Goal: Task Accomplishment & Management: Complete application form

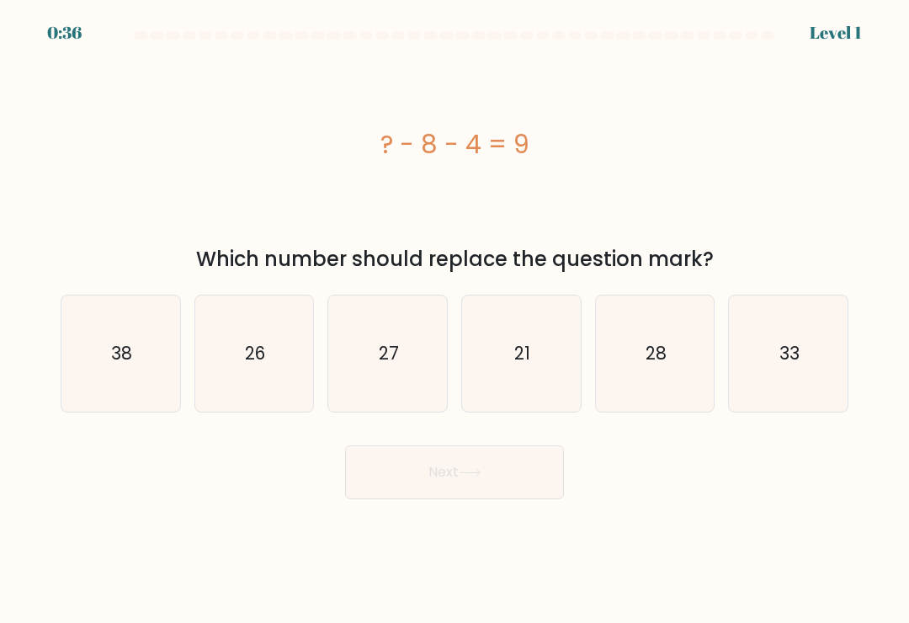
click at [689, 389] on icon "28" at bounding box center [655, 353] width 116 height 116
click at [455, 320] on input "e. 28" at bounding box center [455, 315] width 1 height 8
radio input "true"
click at [540, 381] on icon "21" at bounding box center [521, 353] width 116 height 116
click at [455, 320] on input "d. 21" at bounding box center [455, 315] width 1 height 8
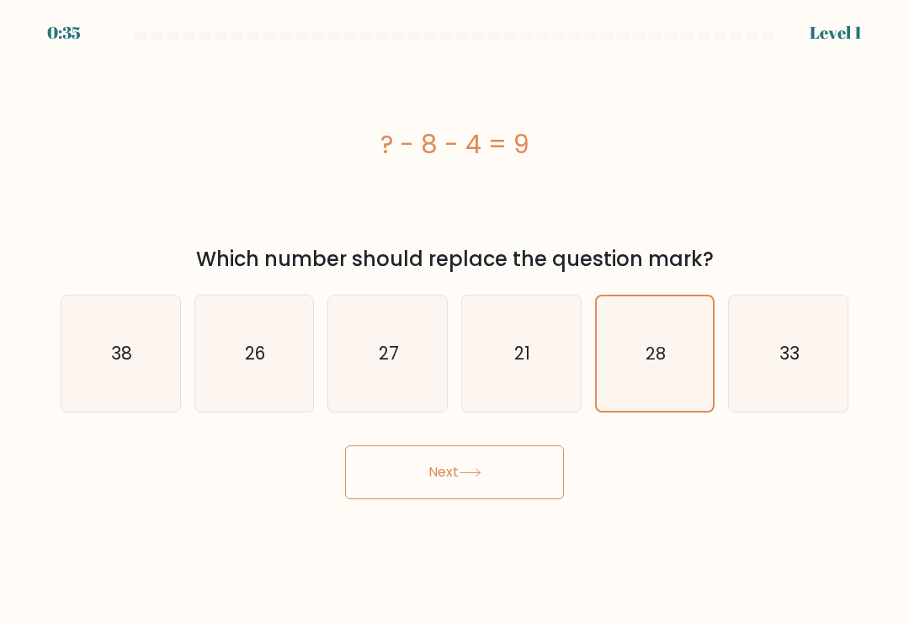
radio input "true"
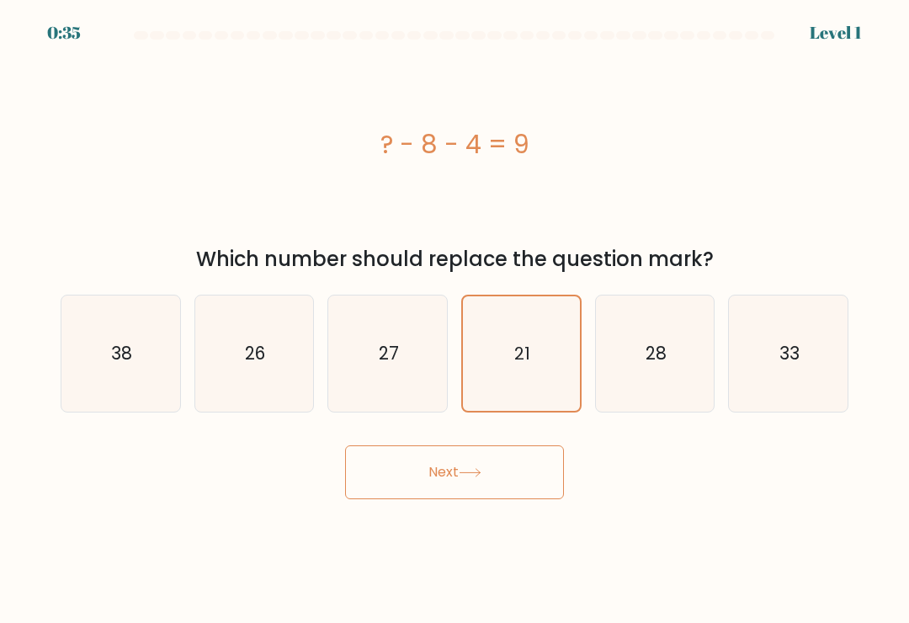
click at [508, 477] on button "Next" at bounding box center [454, 472] width 219 height 54
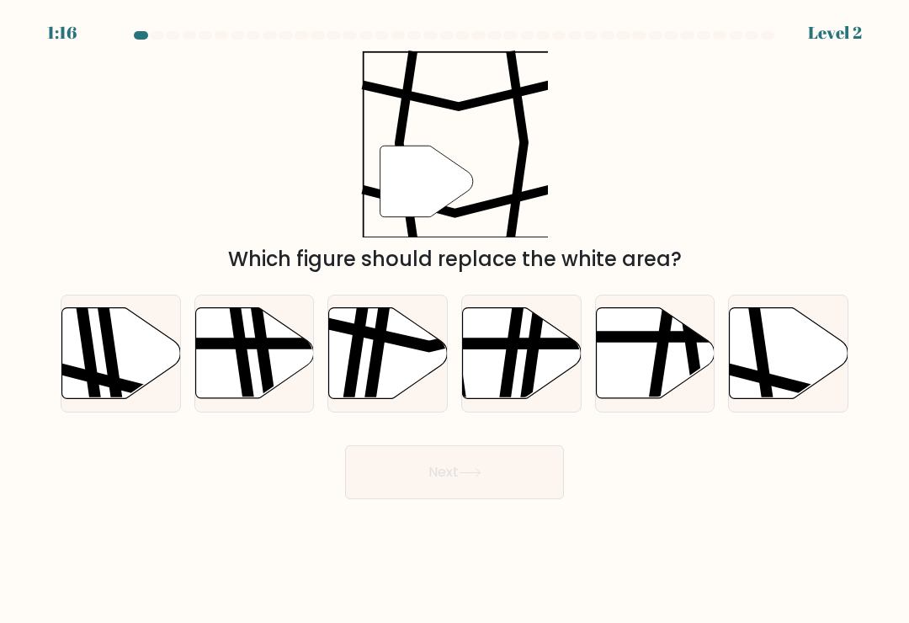
click at [759, 383] on icon at bounding box center [763, 306] width 18 height 239
click at [455, 320] on input "f." at bounding box center [455, 315] width 1 height 8
radio input "true"
click at [478, 470] on button "Next" at bounding box center [454, 472] width 219 height 54
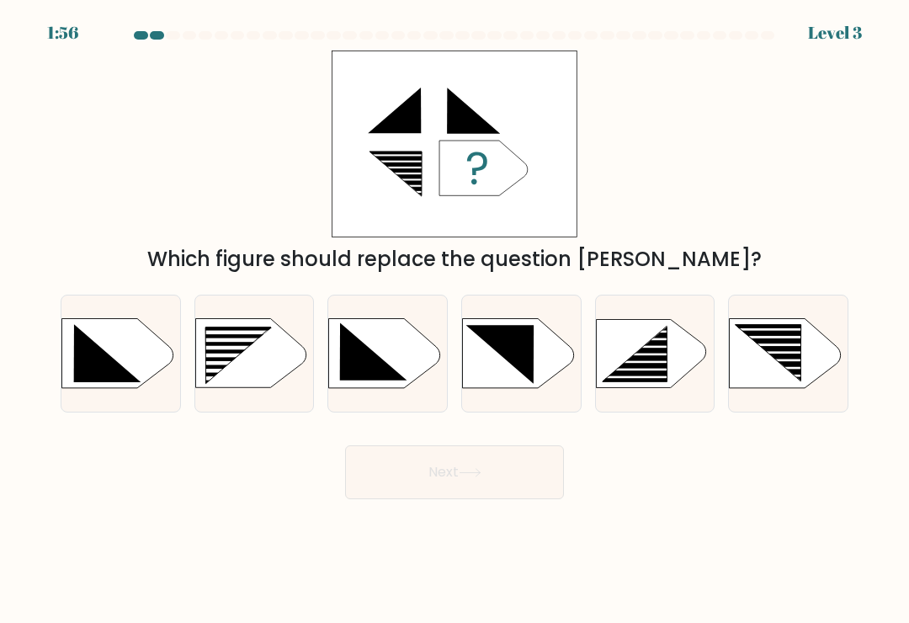
click at [777, 370] on rect at bounding box center [777, 368] width 93 height 3
click at [455, 320] on input "f." at bounding box center [455, 315] width 1 height 8
radio input "true"
click at [524, 472] on button "Next" at bounding box center [454, 472] width 219 height 54
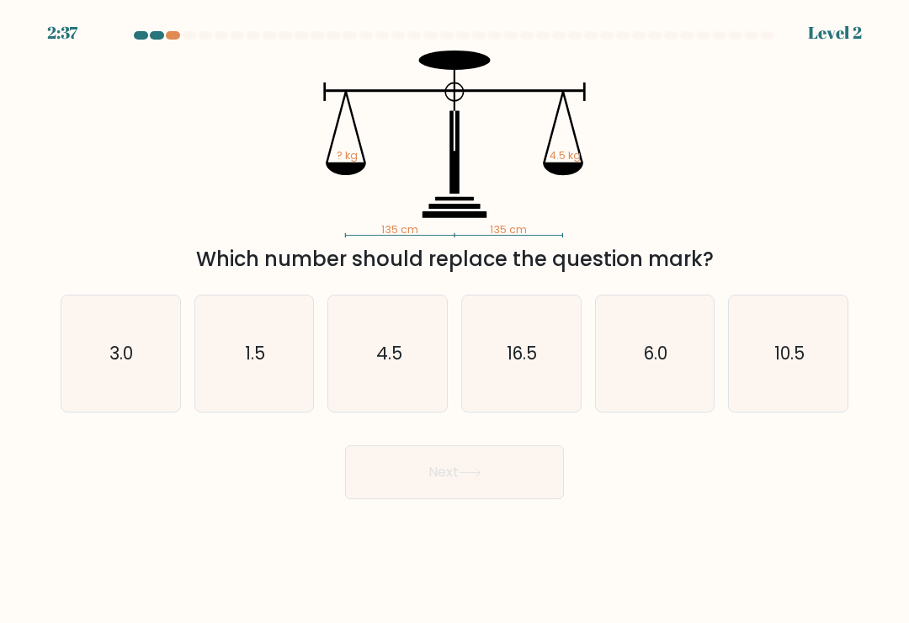
click at [399, 365] on text "4.5" at bounding box center [389, 353] width 26 height 24
click at [455, 320] on input "c. 4.5" at bounding box center [455, 315] width 1 height 8
radio input "true"
click at [487, 470] on button "Next" at bounding box center [454, 472] width 219 height 54
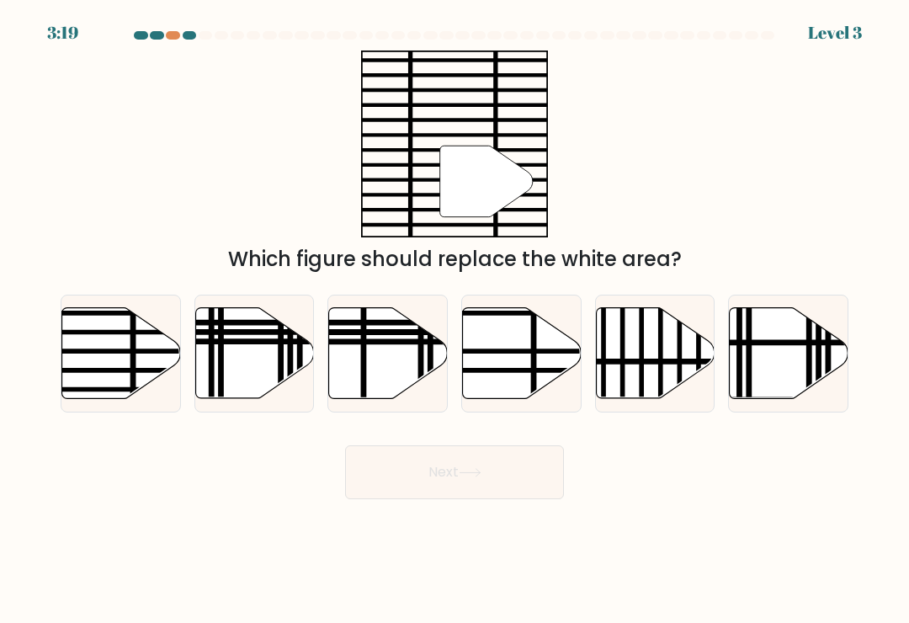
click at [130, 364] on icon at bounding box center [121, 353] width 119 height 91
click at [455, 320] on input "a." at bounding box center [455, 315] width 1 height 8
radio input "true"
click at [508, 468] on button "Next" at bounding box center [454, 472] width 219 height 54
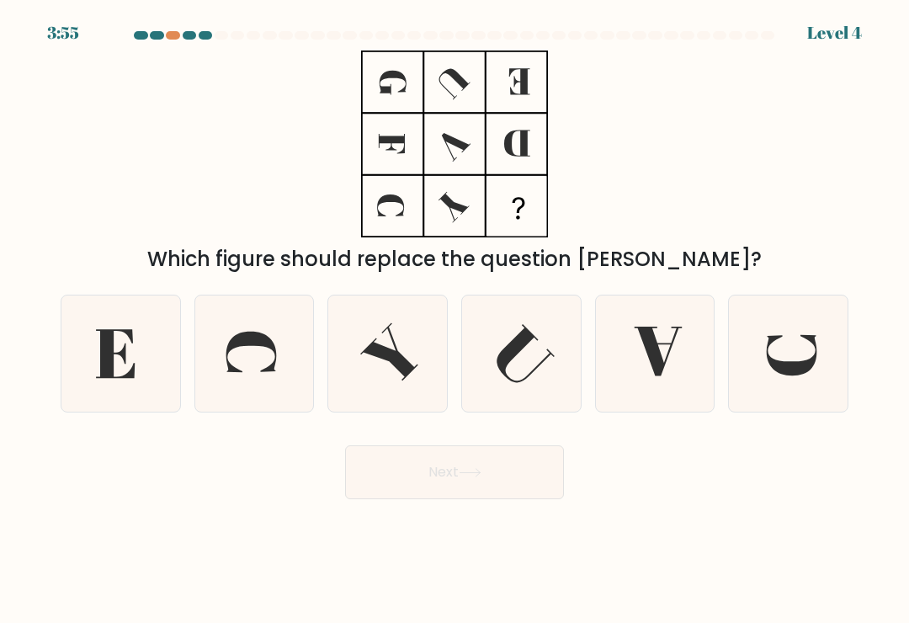
click at [287, 361] on icon at bounding box center [254, 353] width 116 height 116
click at [455, 320] on input "b." at bounding box center [455, 315] width 1 height 8
radio input "true"
click at [521, 471] on button "Next" at bounding box center [454, 472] width 219 height 54
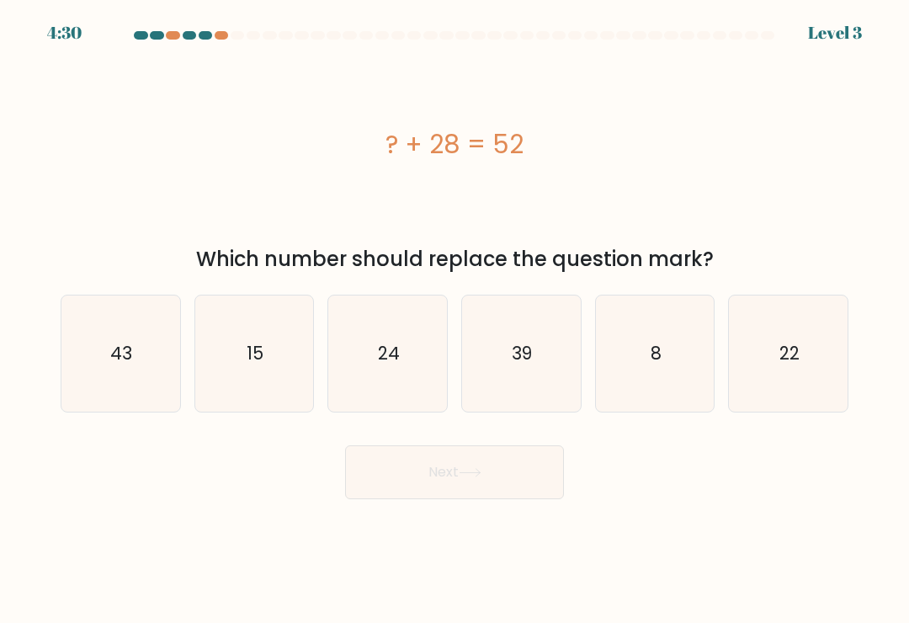
click at [533, 393] on icon "39" at bounding box center [521, 353] width 116 height 116
click at [455, 320] on input "d. 39" at bounding box center [455, 315] width 1 height 8
radio input "true"
click at [509, 474] on button "Next" at bounding box center [454, 472] width 219 height 54
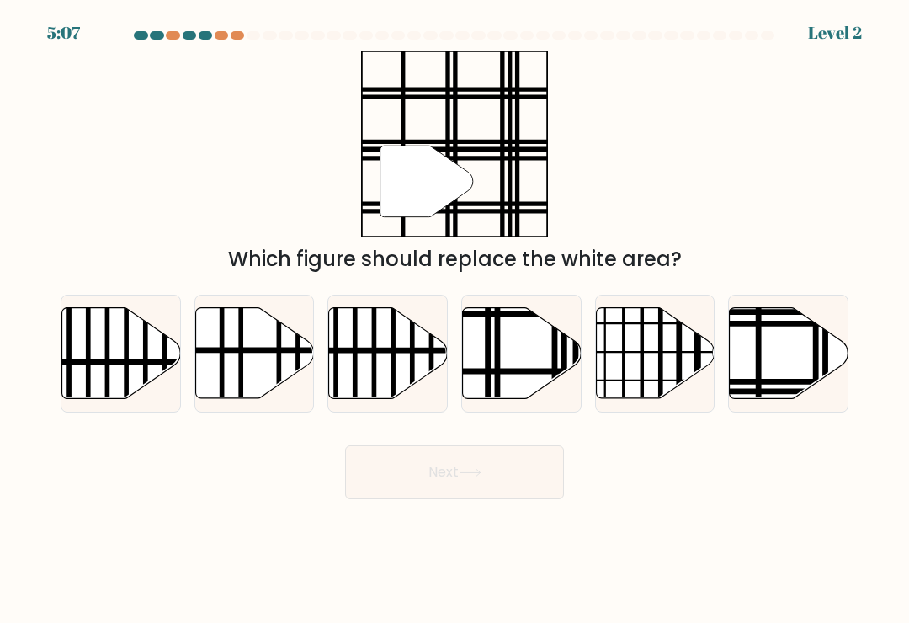
click at [529, 375] on icon at bounding box center [522, 353] width 119 height 91
click at [455, 320] on input "d." at bounding box center [455, 315] width 1 height 8
radio input "true"
click at [481, 477] on icon at bounding box center [470, 472] width 23 height 9
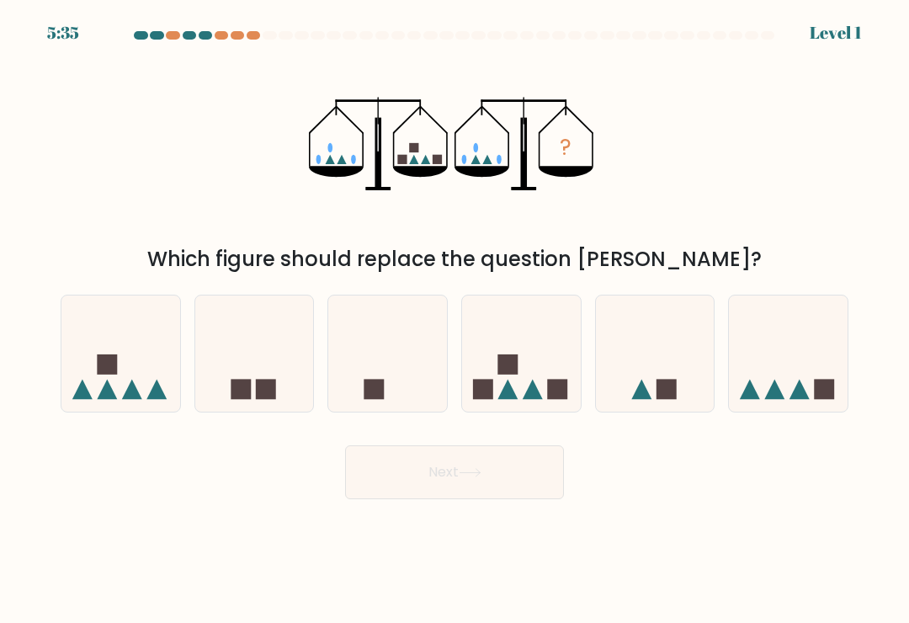
click at [534, 395] on icon at bounding box center [533, 390] width 20 height 20
click at [455, 320] on input "d." at bounding box center [455, 315] width 1 height 8
radio input "true"
click at [495, 481] on button "Next" at bounding box center [454, 472] width 219 height 54
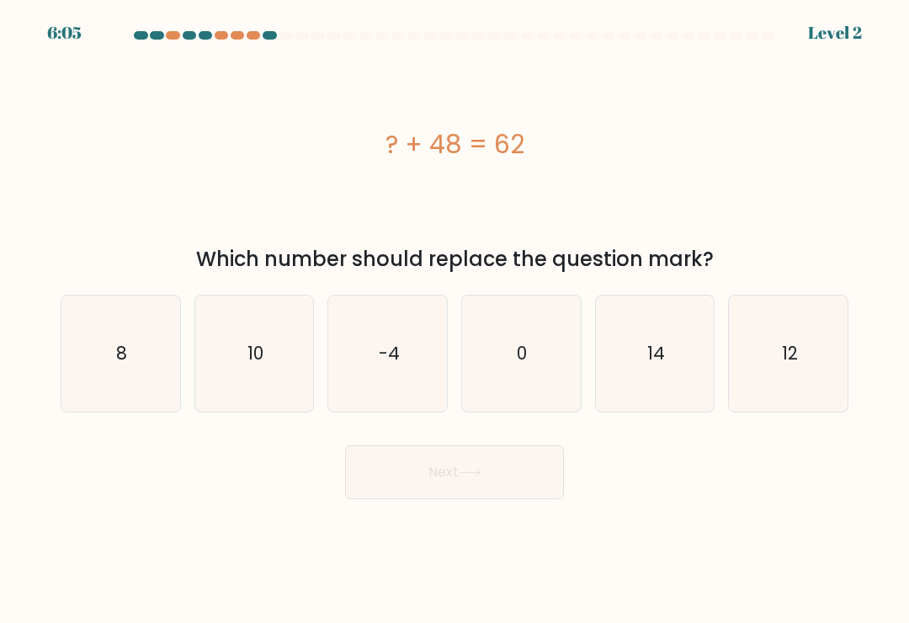
click at [639, 377] on icon "14" at bounding box center [655, 353] width 116 height 116
click at [455, 320] on input "e. 14" at bounding box center [455, 315] width 1 height 8
radio input "true"
click at [505, 460] on button "Next" at bounding box center [454, 472] width 219 height 54
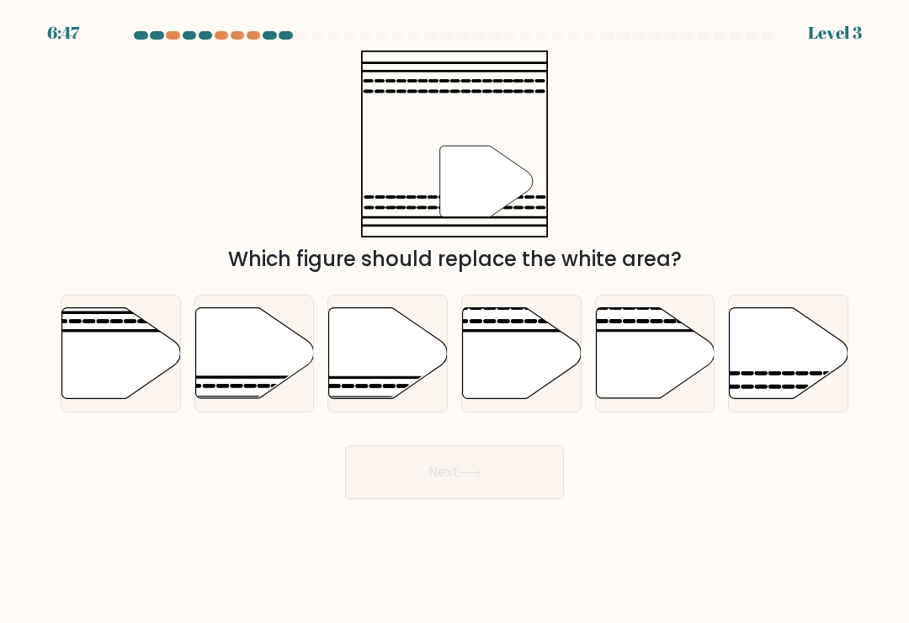
click at [639, 380] on icon at bounding box center [789, 353] width 119 height 91
click at [455, 320] on input "f." at bounding box center [455, 315] width 1 height 8
radio input "true"
click at [527, 474] on button "Next" at bounding box center [454, 472] width 219 height 54
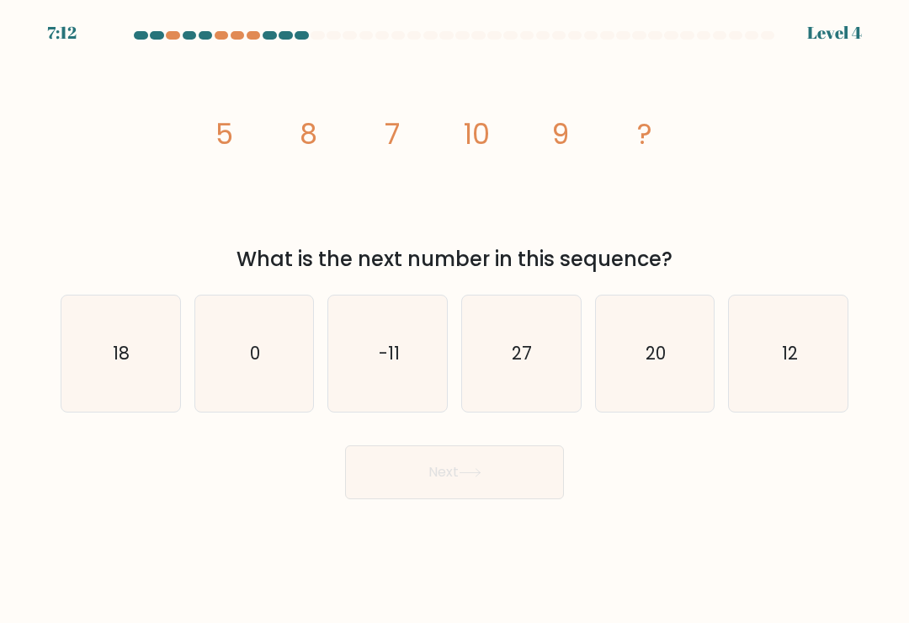
click at [639, 388] on icon "12" at bounding box center [789, 353] width 116 height 116
click at [455, 320] on input "f. 12" at bounding box center [455, 315] width 1 height 8
radio input "true"
click at [521, 481] on button "Next" at bounding box center [454, 472] width 219 height 54
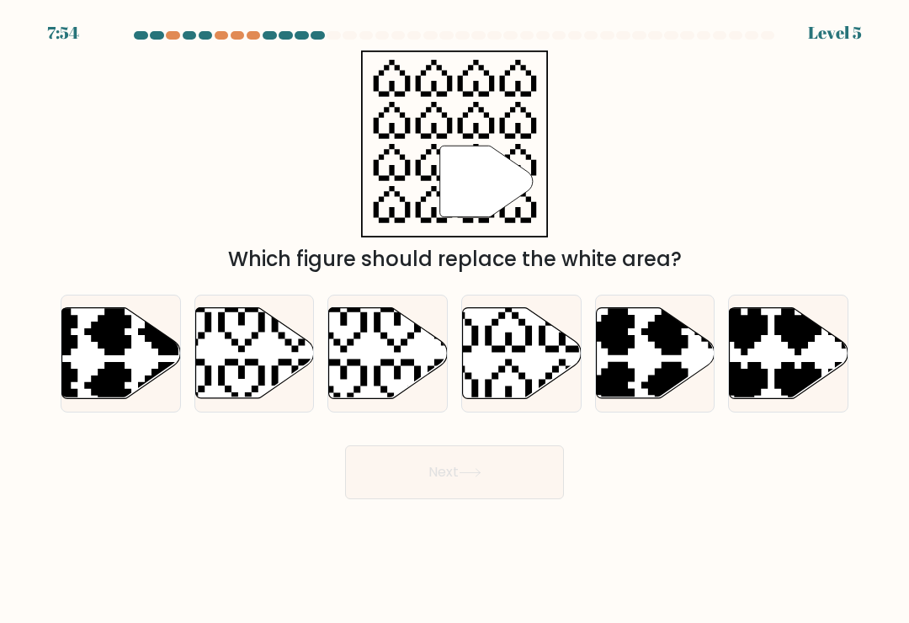
click at [526, 391] on icon at bounding box center [482, 302] width 208 height 208
click at [455, 320] on input "d." at bounding box center [455, 315] width 1 height 8
radio input "true"
click at [531, 482] on button "Next" at bounding box center [454, 472] width 219 height 54
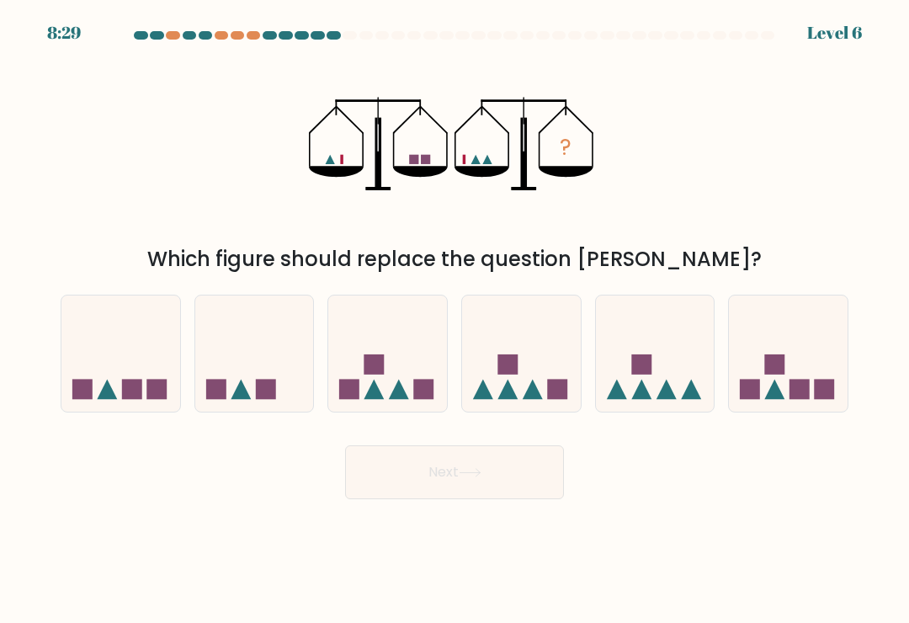
click at [639, 372] on icon at bounding box center [788, 354] width 119 height 98
click at [455, 320] on input "f." at bounding box center [455, 315] width 1 height 8
radio input "true"
click at [525, 472] on button "Next" at bounding box center [454, 472] width 219 height 54
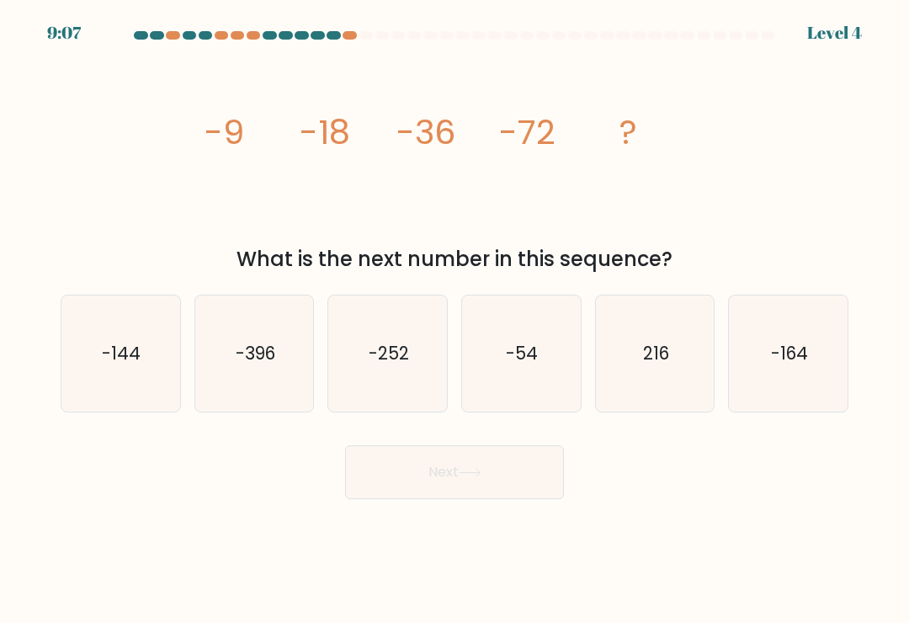
click at [139, 365] on text "-144" at bounding box center [122, 353] width 39 height 24
click at [455, 320] on input "a. -144" at bounding box center [455, 315] width 1 height 8
radio input "true"
click at [639, 354] on text "-164" at bounding box center [789, 353] width 37 height 24
click at [455, 320] on input "f. -164" at bounding box center [455, 315] width 1 height 8
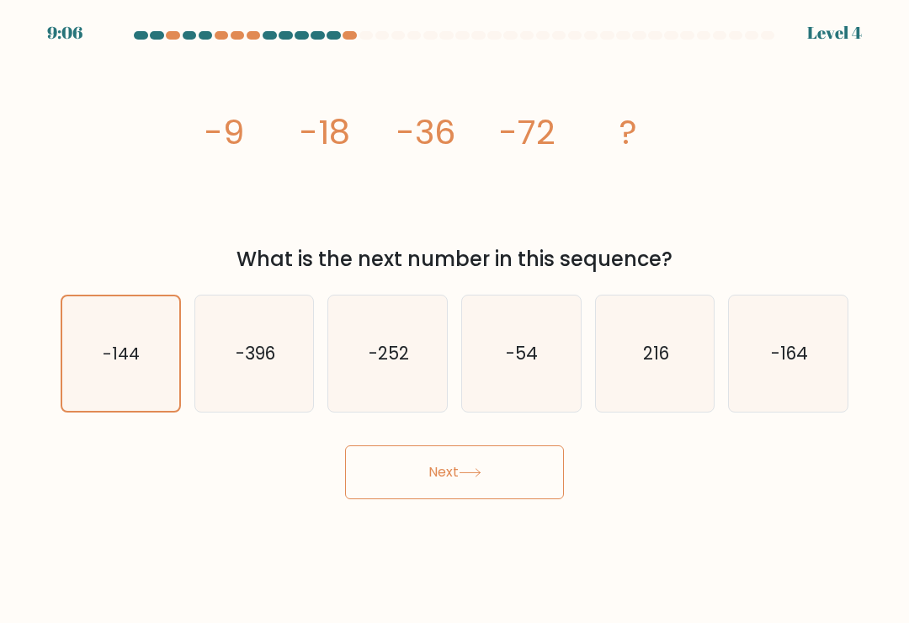
radio input "true"
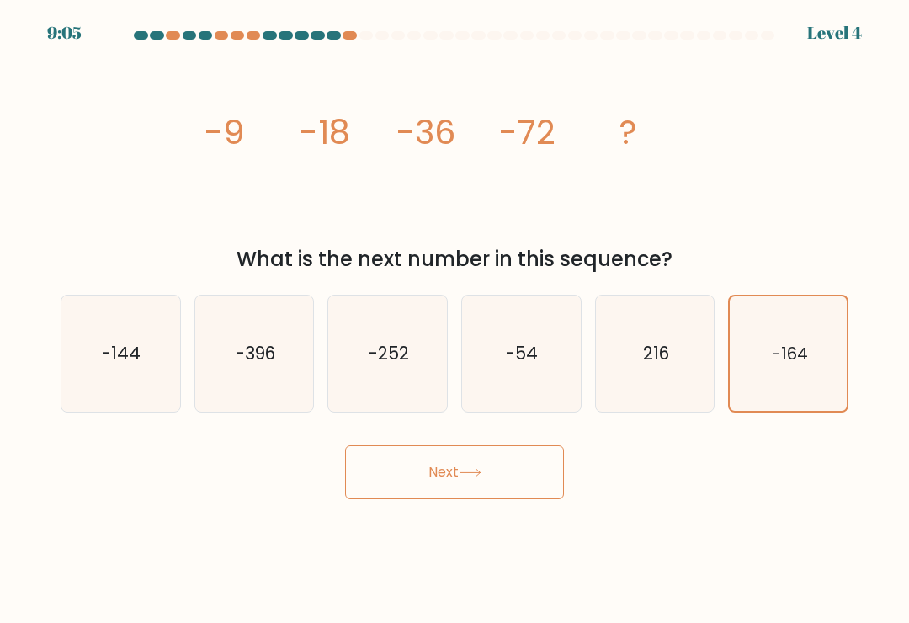
click at [517, 478] on button "Next" at bounding box center [454, 472] width 219 height 54
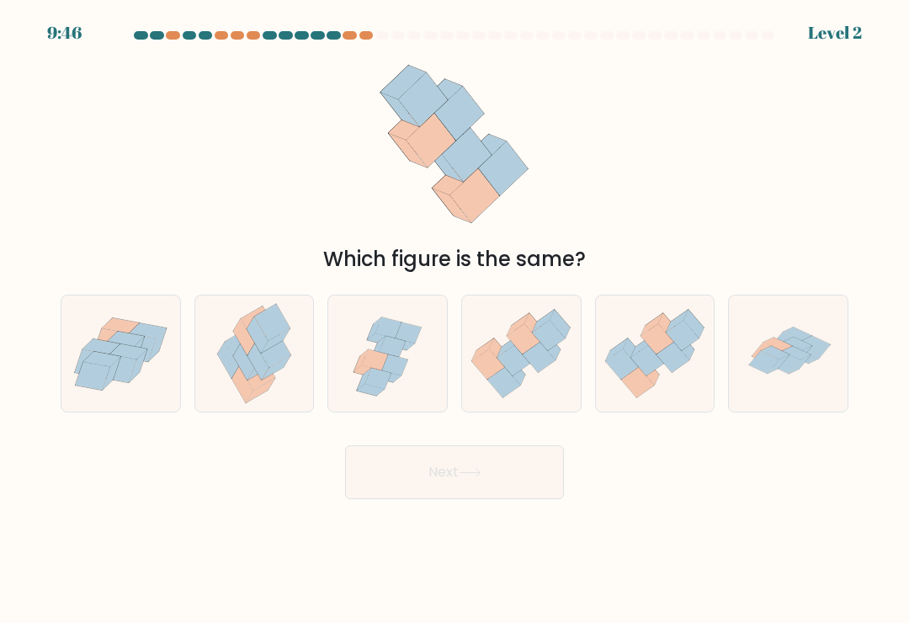
click at [534, 401] on icon at bounding box center [521, 354] width 119 height 102
click at [455, 320] on input "d." at bounding box center [455, 315] width 1 height 8
radio input "true"
click at [534, 477] on button "Next" at bounding box center [454, 472] width 219 height 54
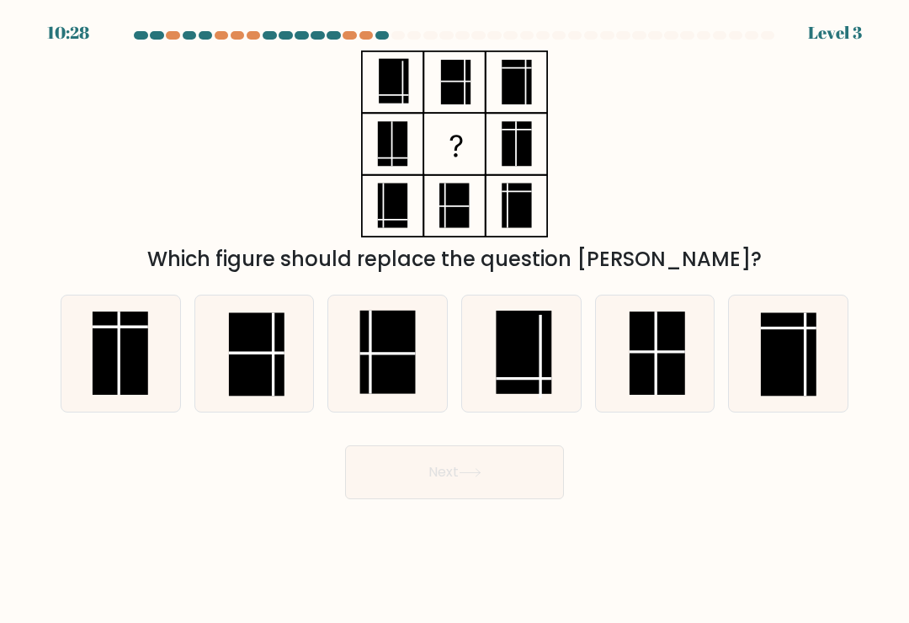
click at [639, 382] on rect at bounding box center [658, 352] width 56 height 83
click at [455, 320] on input "e." at bounding box center [455, 315] width 1 height 8
radio input "true"
click at [496, 486] on button "Next" at bounding box center [454, 472] width 219 height 54
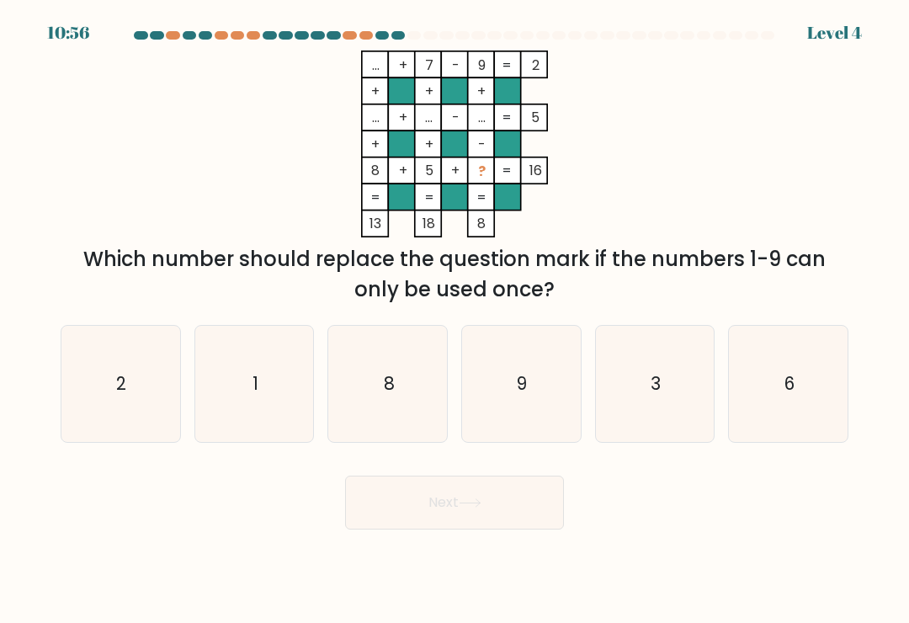
click at [639, 396] on icon "3" at bounding box center [655, 384] width 116 height 116
click at [455, 320] on input "e. 3" at bounding box center [455, 315] width 1 height 8
radio input "true"
click at [518, 498] on button "Next" at bounding box center [454, 503] width 219 height 54
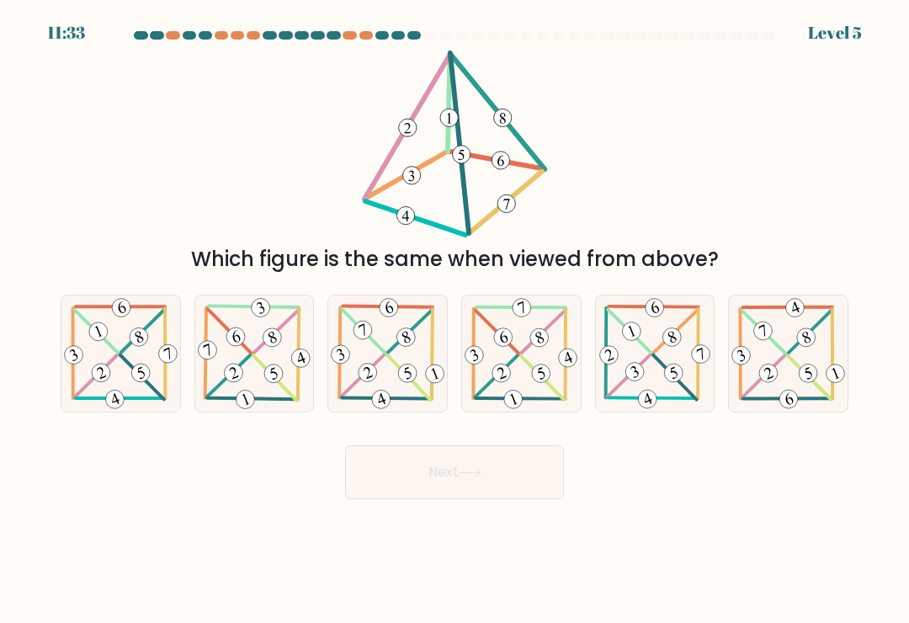
click at [162, 380] on icon at bounding box center [120, 352] width 119 height 115
click at [455, 320] on input "a." at bounding box center [455, 315] width 1 height 8
radio input "true"
click at [435, 484] on button "Next" at bounding box center [454, 472] width 219 height 54
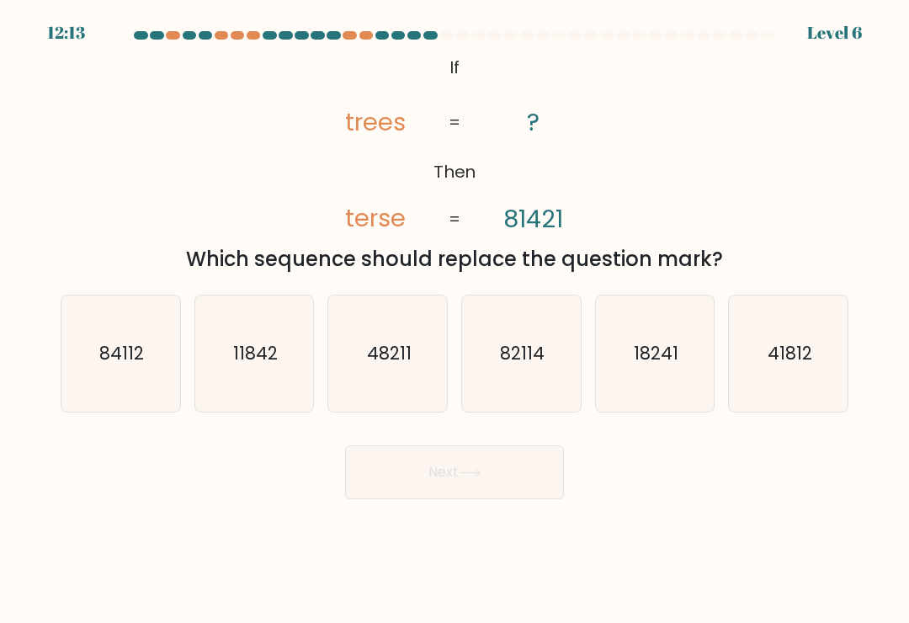
click at [139, 365] on text "84112" at bounding box center [121, 353] width 45 height 24
click at [455, 320] on input "a. 84112" at bounding box center [455, 315] width 1 height 8
radio input "true"
click at [497, 486] on button "Next" at bounding box center [454, 472] width 219 height 54
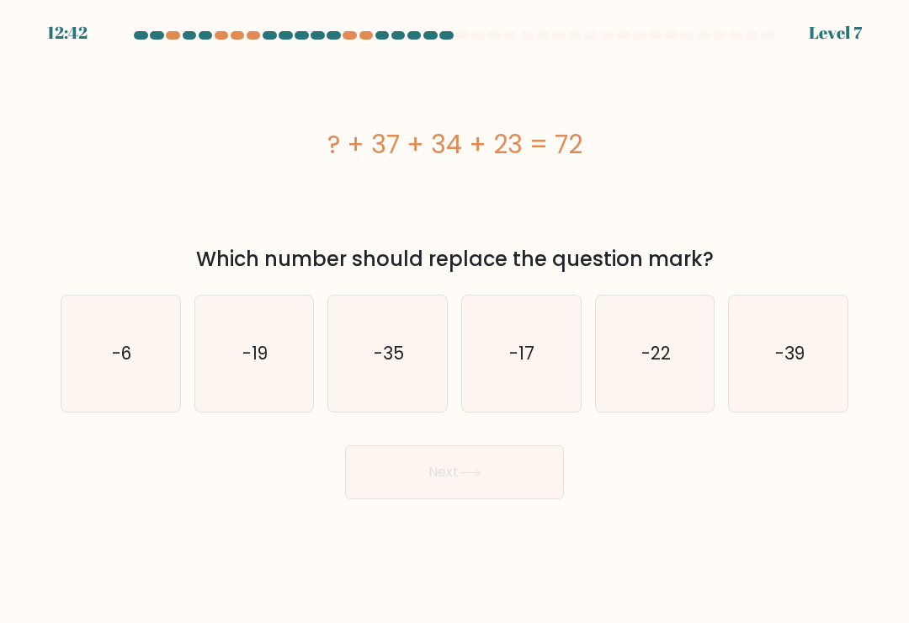
click at [397, 375] on icon "-35" at bounding box center [388, 353] width 116 height 116
click at [455, 320] on input "c. -35" at bounding box center [455, 315] width 1 height 8
radio input "true"
click at [497, 483] on button "Next" at bounding box center [454, 472] width 219 height 54
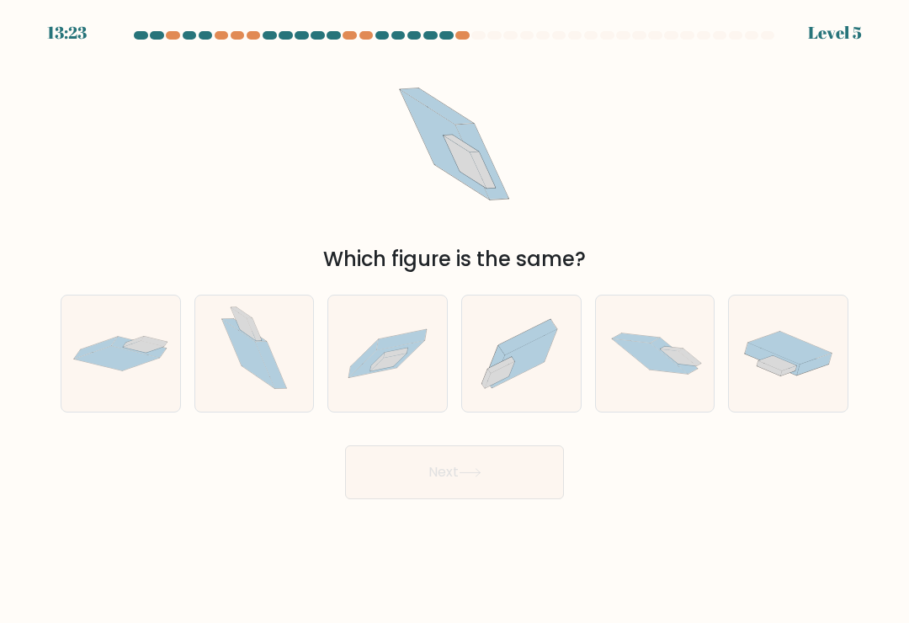
click at [529, 392] on icon at bounding box center [521, 353] width 119 height 104
click at [455, 320] on input "d." at bounding box center [455, 315] width 1 height 8
radio input "true"
click at [511, 476] on button "Next" at bounding box center [454, 472] width 219 height 54
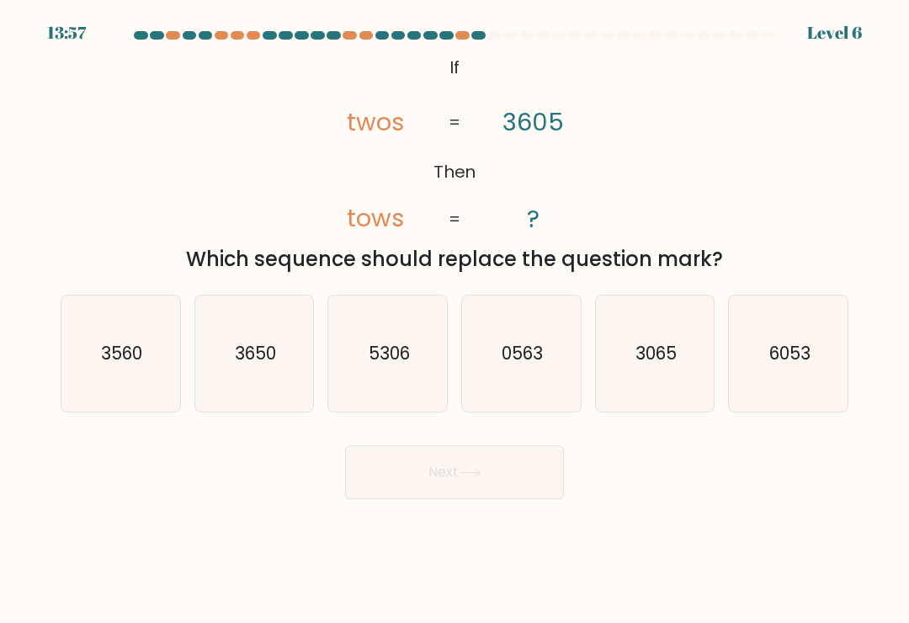
click at [123, 360] on text "3560" at bounding box center [121, 353] width 41 height 24
click at [455, 320] on input "a. 3560" at bounding box center [455, 315] width 1 height 8
radio input "true"
click at [467, 499] on button "Next" at bounding box center [454, 472] width 219 height 54
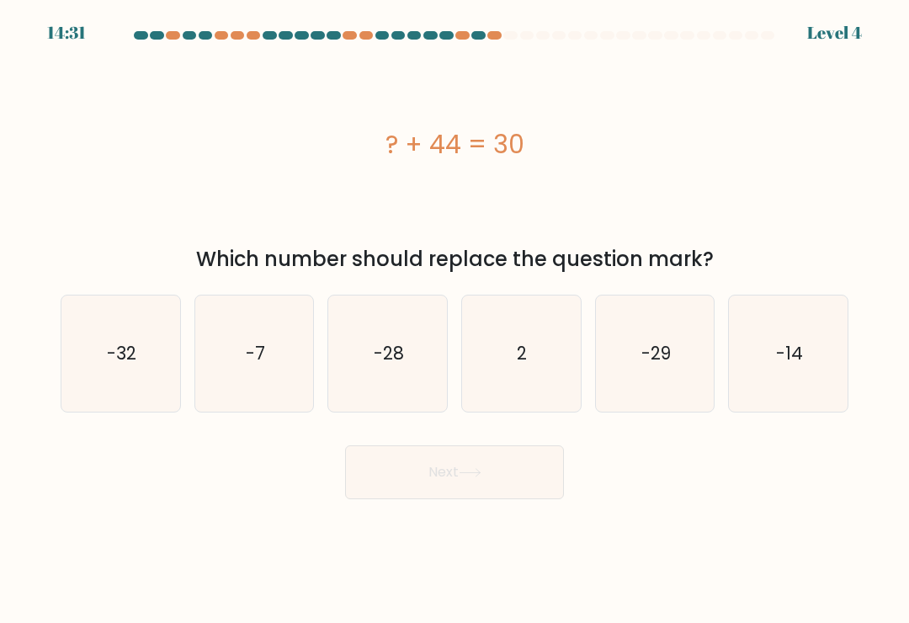
click at [639, 391] on icon "-29" at bounding box center [655, 353] width 116 height 116
click at [455, 320] on input "e. -29" at bounding box center [455, 315] width 1 height 8
radio input "true"
click at [537, 470] on button "Next" at bounding box center [454, 472] width 219 height 54
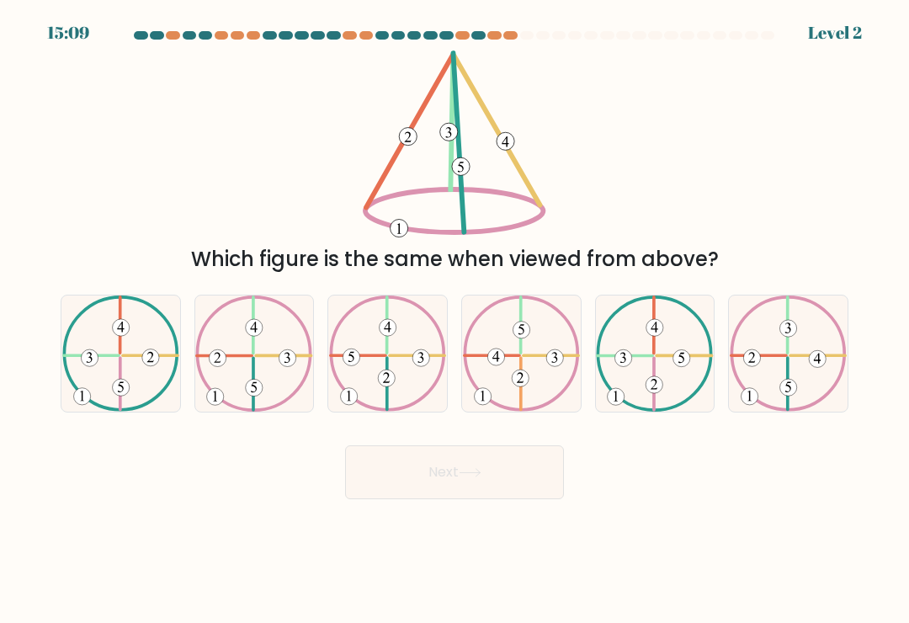
click at [639, 394] on icon at bounding box center [788, 353] width 117 height 116
click at [455, 320] on input "f." at bounding box center [455, 315] width 1 height 8
radio input "true"
click at [490, 475] on button "Next" at bounding box center [454, 472] width 219 height 54
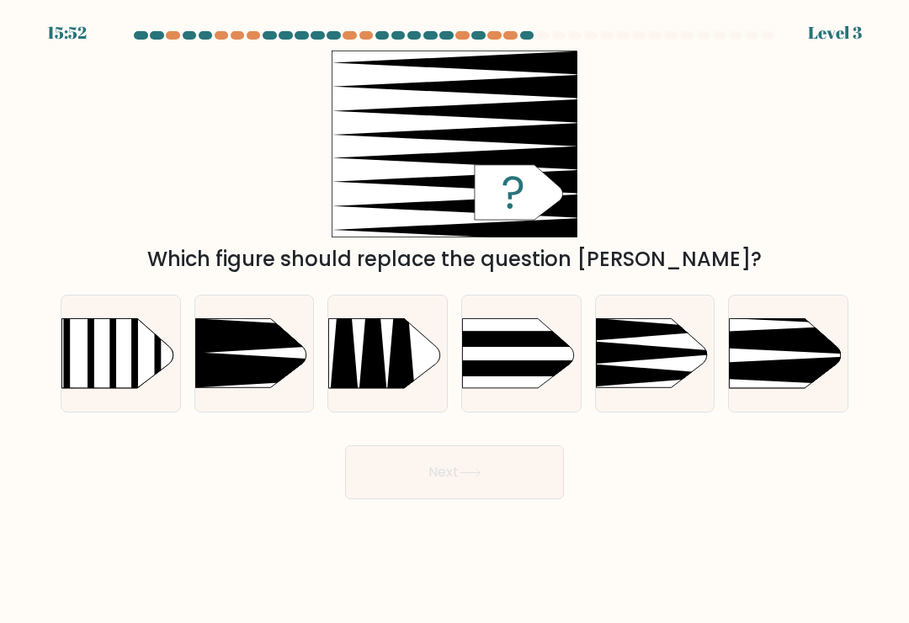
click at [639, 380] on icon at bounding box center [704, 370] width 309 height 29
click at [455, 320] on input "f." at bounding box center [455, 315] width 1 height 8
radio input "true"
click at [507, 475] on button "Next" at bounding box center [454, 472] width 219 height 54
